Goal: Check status: Check status

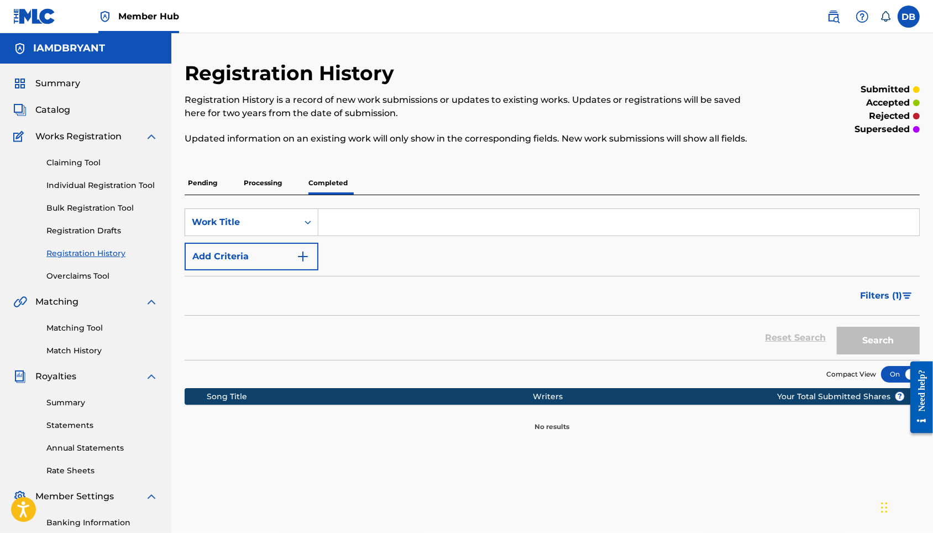
click at [220, 194] on p "Pending" at bounding box center [203, 182] width 36 height 23
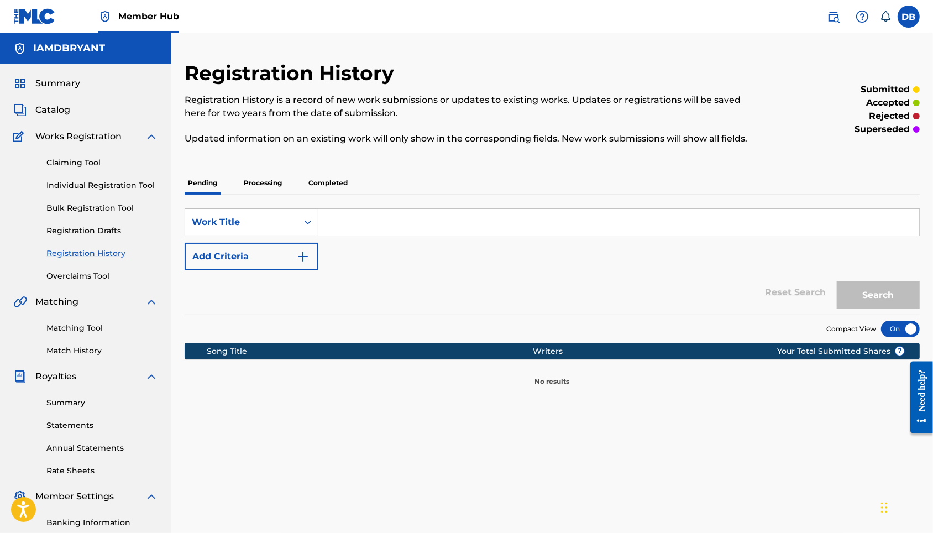
click at [273, 194] on p "Processing" at bounding box center [262, 182] width 45 height 23
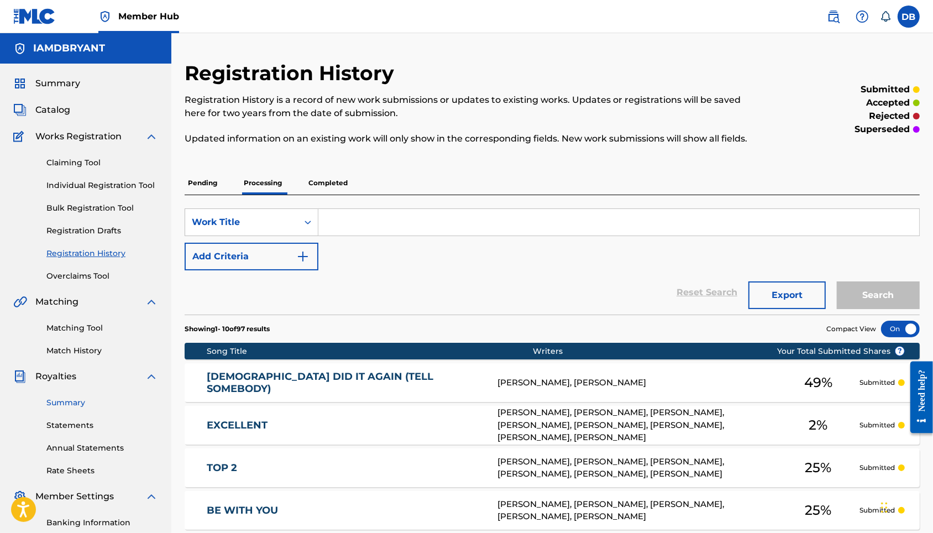
click at [71, 408] on link "Summary" at bounding box center [102, 403] width 112 height 12
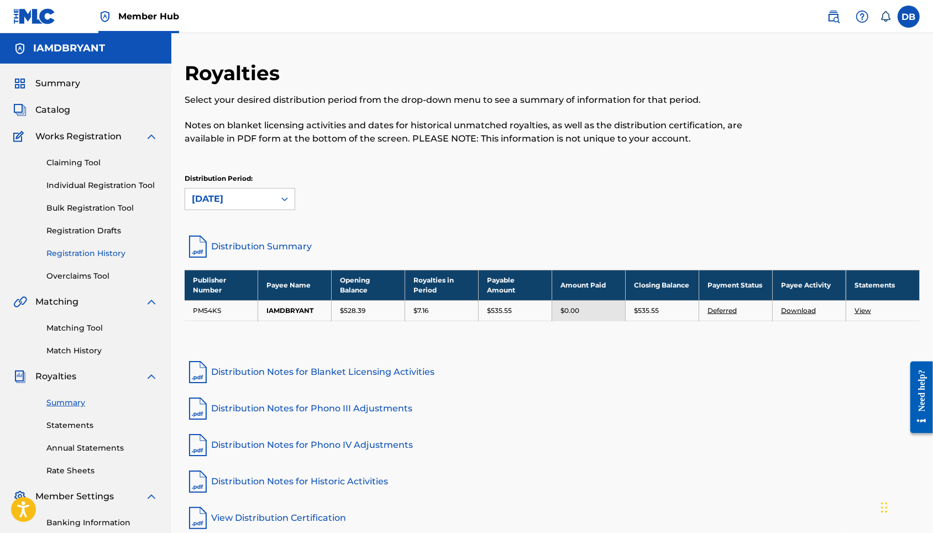
click at [94, 259] on link "Registration History" at bounding box center [102, 254] width 112 height 12
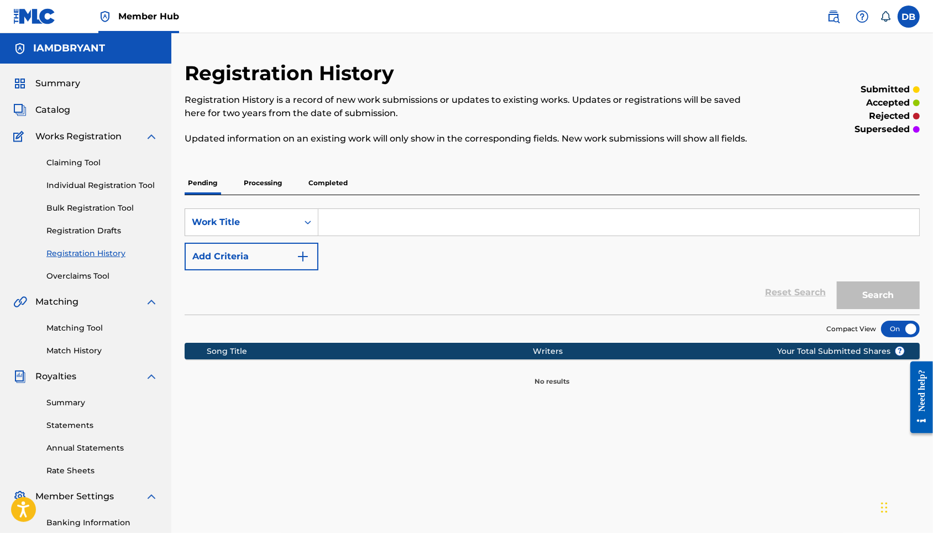
click at [275, 194] on p "Processing" at bounding box center [262, 182] width 45 height 23
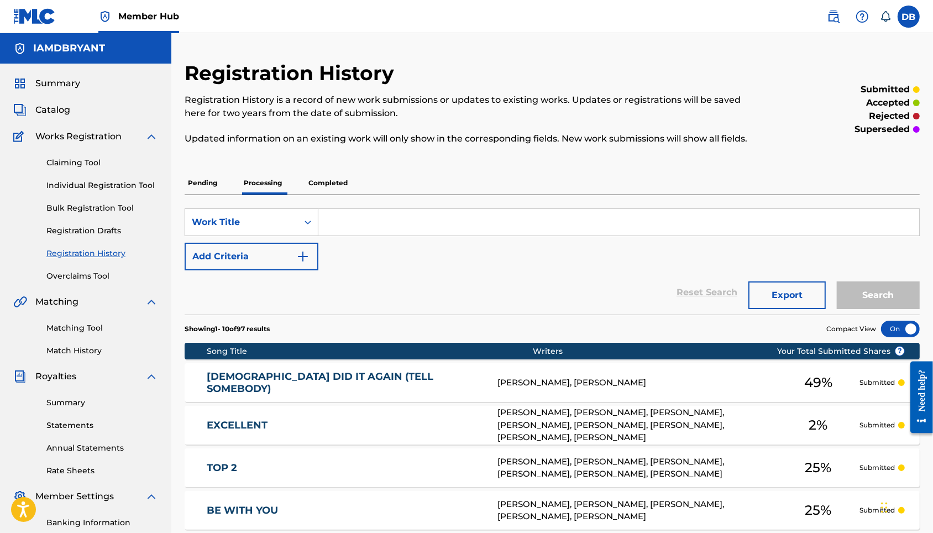
click at [349, 194] on p "Completed" at bounding box center [328, 182] width 46 height 23
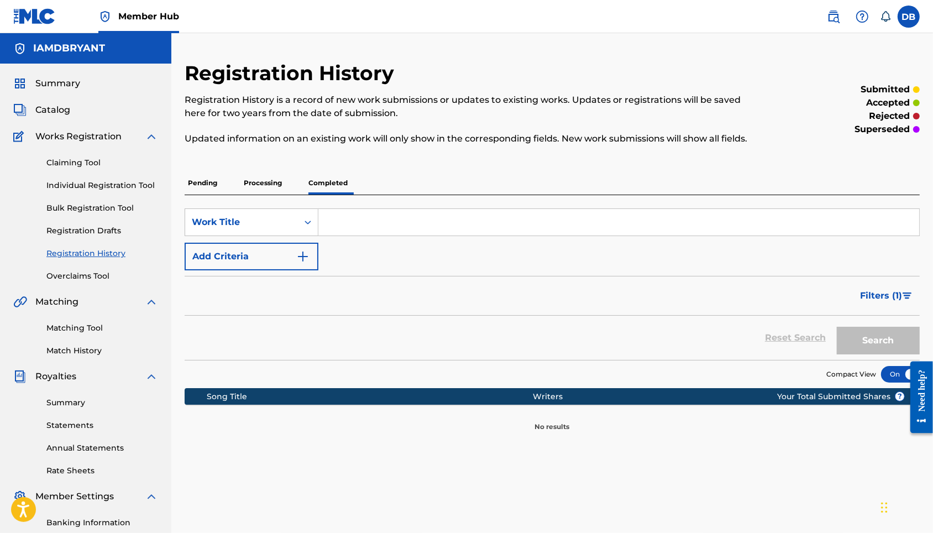
click at [204, 194] on p "Pending" at bounding box center [203, 182] width 36 height 23
